Goal: Register for event/course

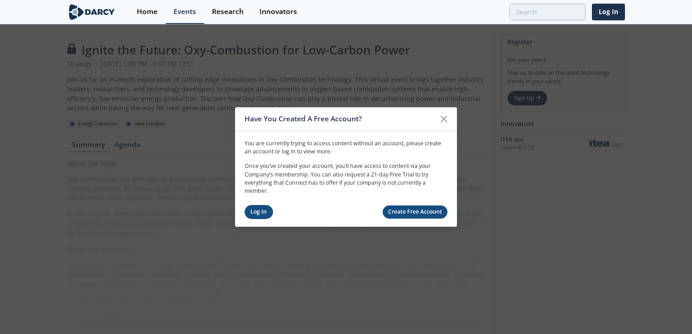
click at [259, 216] on link "Log In" at bounding box center [258, 212] width 29 height 14
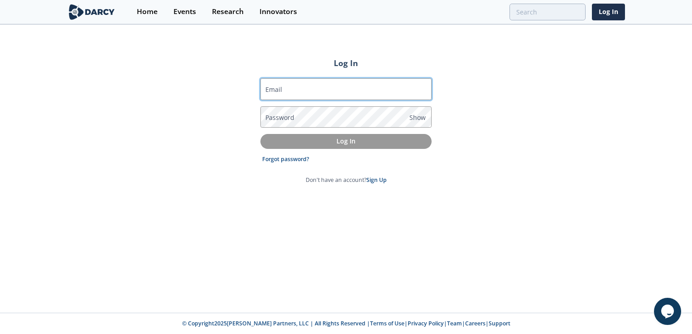
drag, startPoint x: 297, startPoint y: 77, endPoint x: 297, endPoint y: 83, distance: 5.9
click at [297, 78] on div "Email Password Show Log In Forgot password? Don't have an account? Sign Up" at bounding box center [345, 131] width 171 height 120
drag, startPoint x: 297, startPoint y: 84, endPoint x: 264, endPoint y: 77, distance: 33.7
click at [297, 84] on input "Email" at bounding box center [345, 89] width 171 height 22
type input "sabrina.hasni@shell.com"
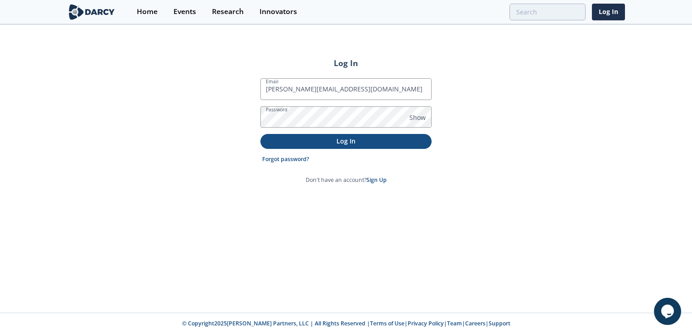
click at [351, 148] on button "Log In" at bounding box center [345, 141] width 171 height 15
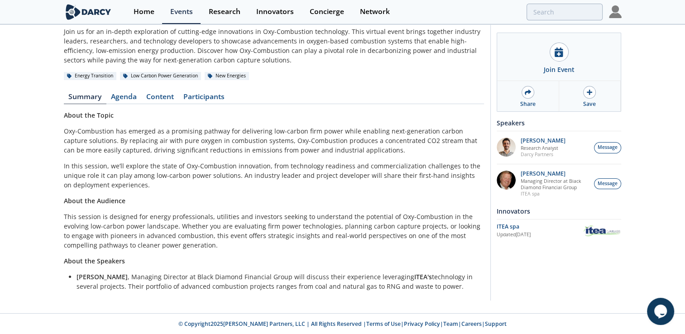
scroll to position [3, 0]
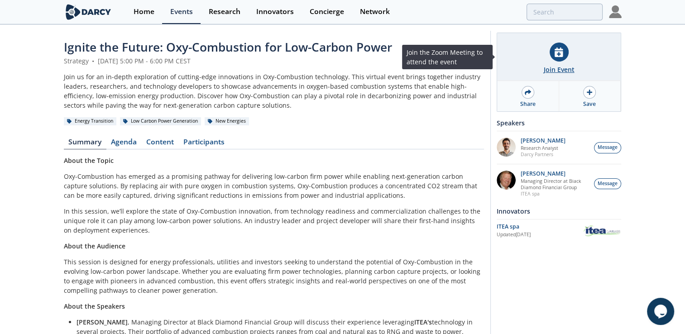
click at [558, 62] on div "Join Event" at bounding box center [559, 57] width 124 height 48
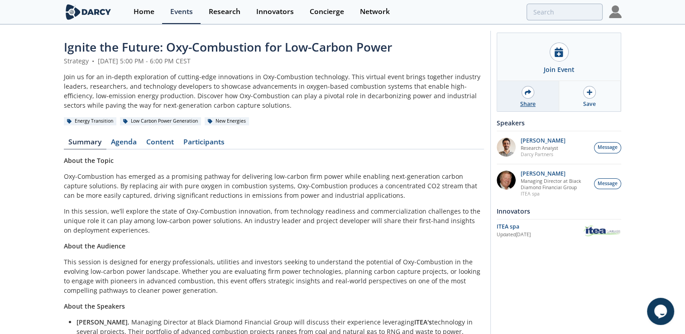
click at [526, 91] on icon at bounding box center [528, 91] width 6 height 5
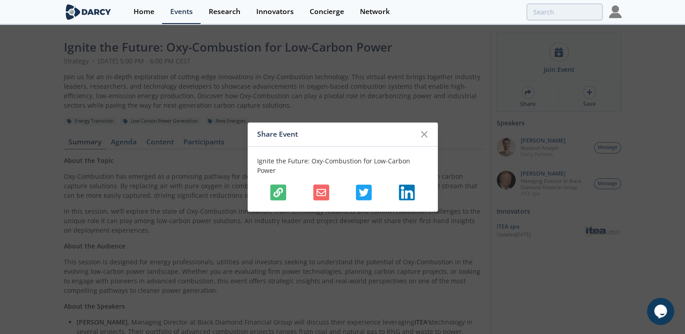
click at [278, 188] on icon "button" at bounding box center [278, 193] width 10 height 10
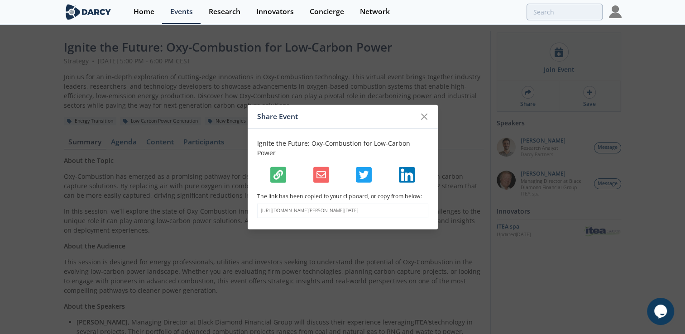
drag, startPoint x: 317, startPoint y: 211, endPoint x: 294, endPoint y: 208, distance: 23.3
click at [244, 204] on div "Share Event Ignite the Future: Oxy-Combustion for Low-Carbon Power The link has…" at bounding box center [342, 167] width 685 height 334
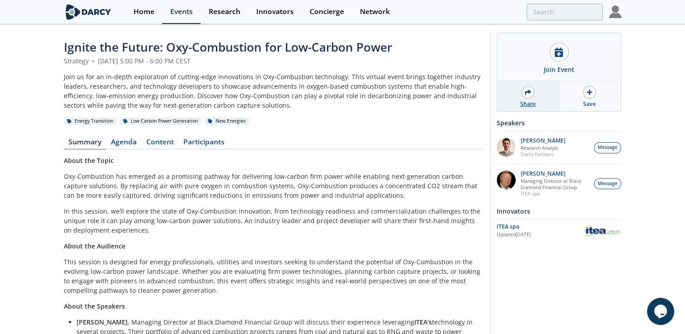
click at [527, 99] on div "Share" at bounding box center [528, 96] width 62 height 30
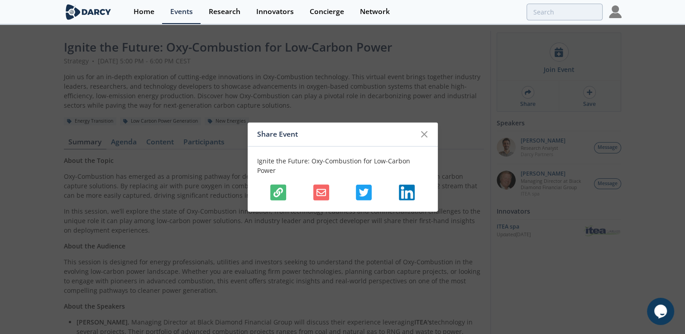
click at [281, 188] on icon "button" at bounding box center [278, 193] width 10 height 10
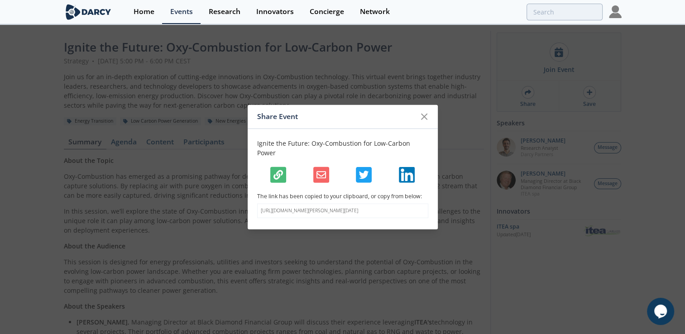
click at [311, 211] on p "https://darcypartners.com/events/darcy-energy-transition-september-2-2025?s=b99…" at bounding box center [343, 210] width 164 height 7
drag, startPoint x: 315, startPoint y: 210, endPoint x: 255, endPoint y: 204, distance: 60.5
click at [255, 204] on div "Ignite the Future: Oxy-Combustion for Low-Carbon Power The link has been copied…" at bounding box center [343, 179] width 190 height 101
copy p "https://darcypartners.com/events/darcy-energy-transition-september-2-2025?s=b99…"
click at [424, 120] on icon at bounding box center [424, 116] width 11 height 11
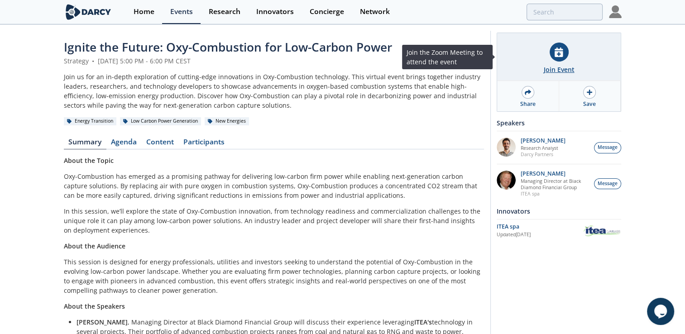
click at [564, 57] on div at bounding box center [559, 52] width 19 height 19
